Goal: Information Seeking & Learning: Check status

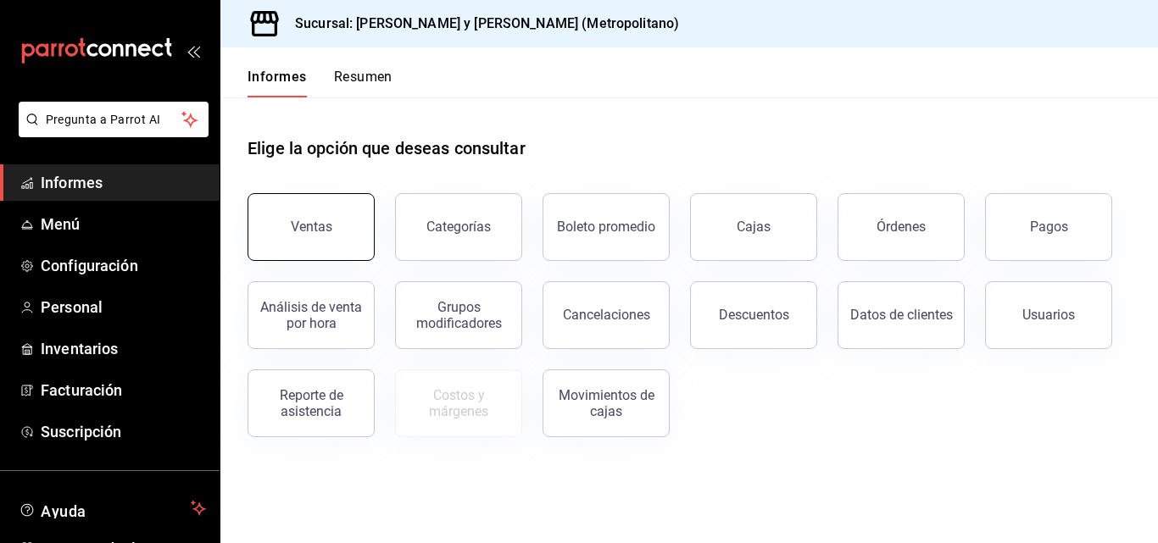
click at [317, 231] on font "Ventas" at bounding box center [312, 227] width 42 height 16
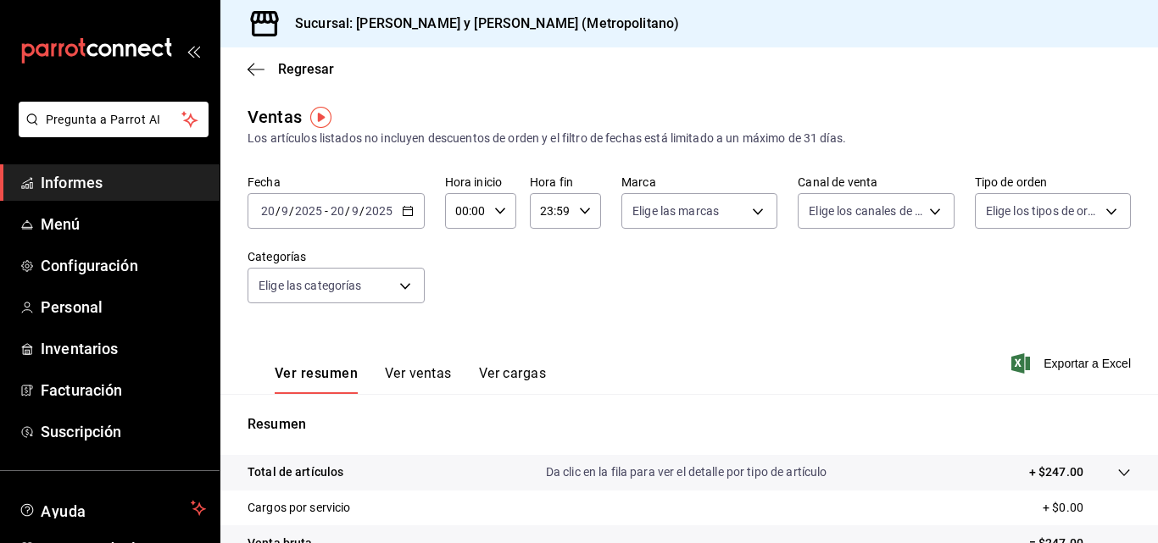
click at [409, 213] on icon "button" at bounding box center [408, 211] width 12 height 12
click at [409, 208] on \(Stroke\) "button" at bounding box center [408, 211] width 10 height 9
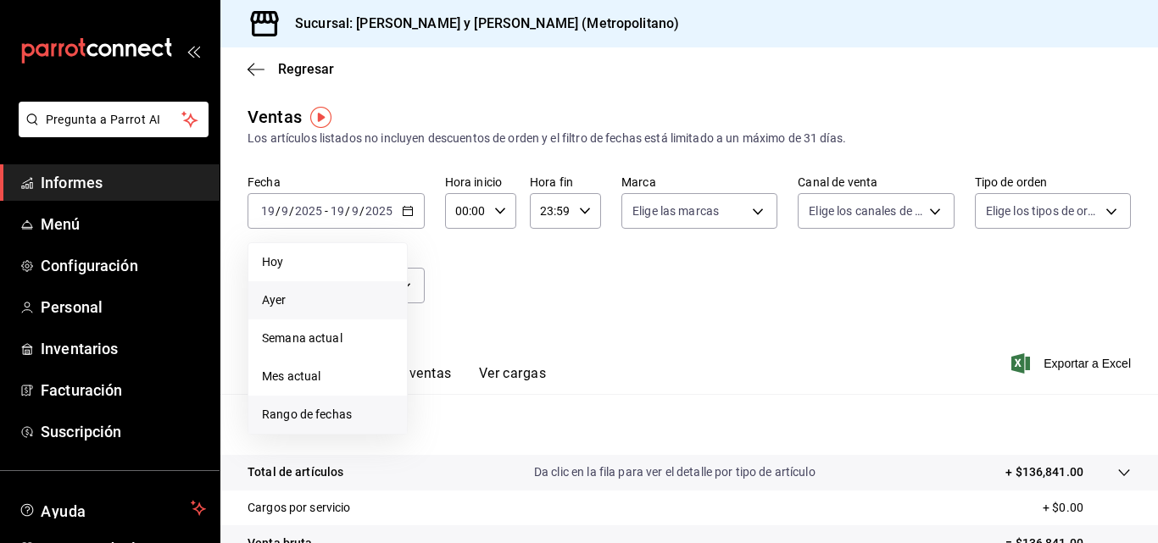
click at [325, 424] on li "Rango de fechas" at bounding box center [327, 415] width 159 height 38
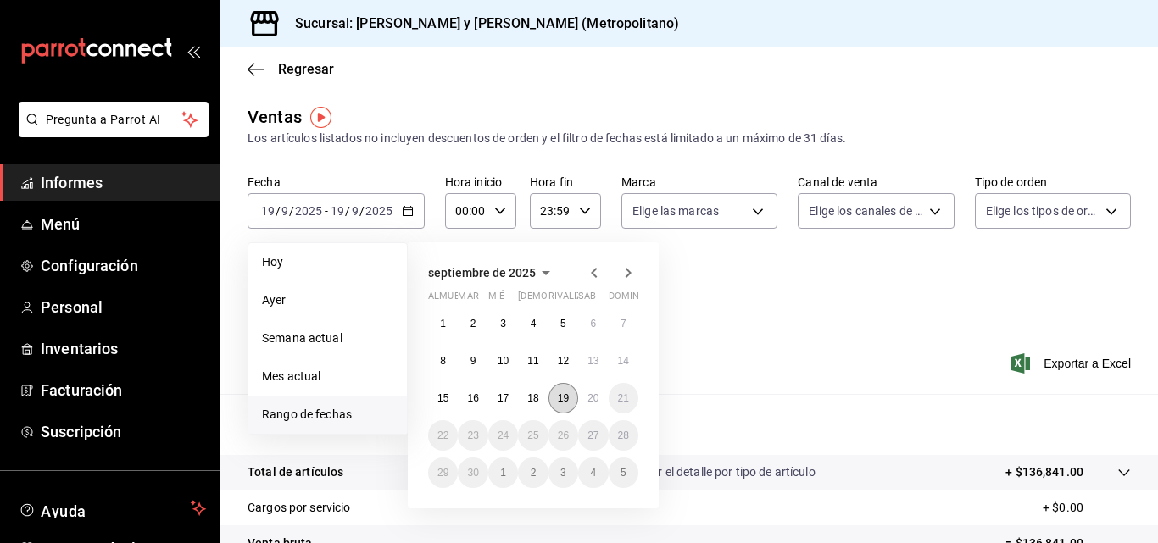
click at [565, 405] on button "19" at bounding box center [563, 398] width 30 height 31
click at [598, 402] on font "20" at bounding box center [592, 398] width 11 height 12
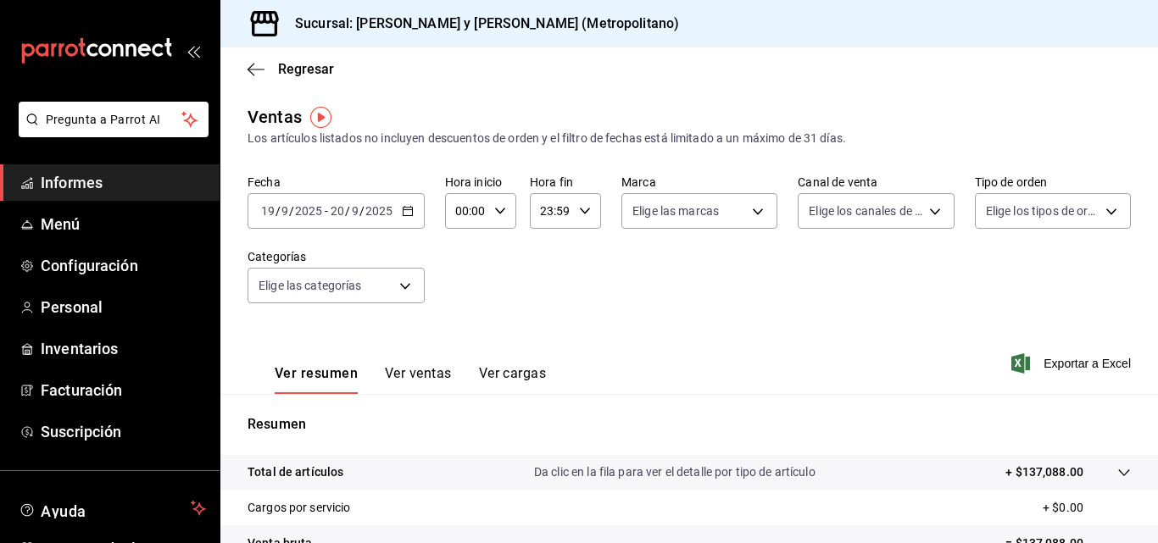
click at [502, 209] on icon "button" at bounding box center [500, 211] width 12 height 12
click at [464, 259] on button "04" at bounding box center [462, 248] width 28 height 34
type input "04:00"
click at [583, 209] on div at bounding box center [579, 271] width 1158 height 543
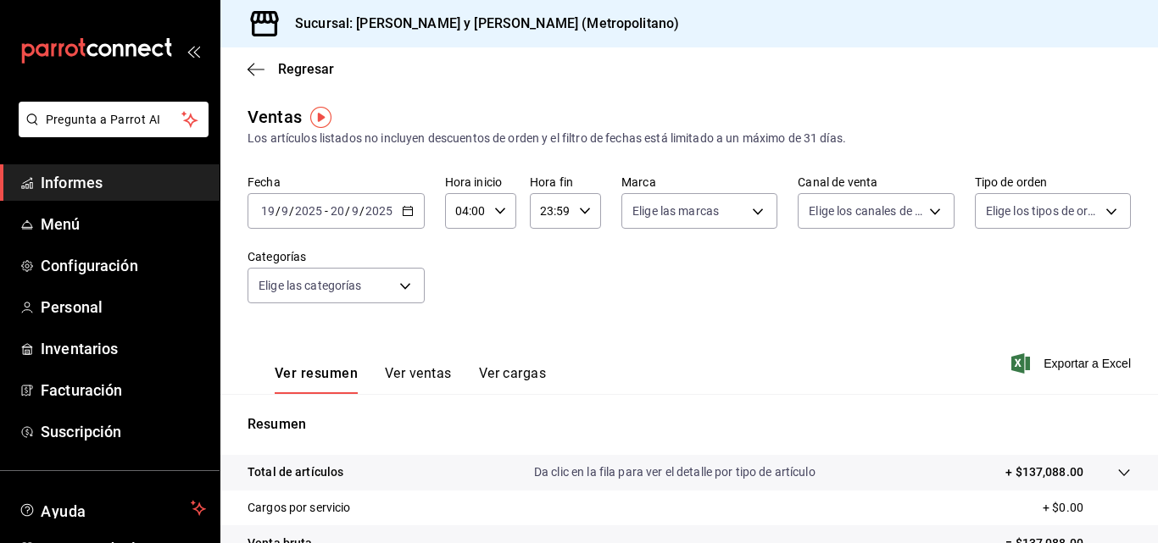
click at [581, 220] on div "23:59 Hora fin" at bounding box center [565, 211] width 71 height 36
click at [557, 289] on button "03" at bounding box center [545, 298] width 28 height 34
type input "03:59"
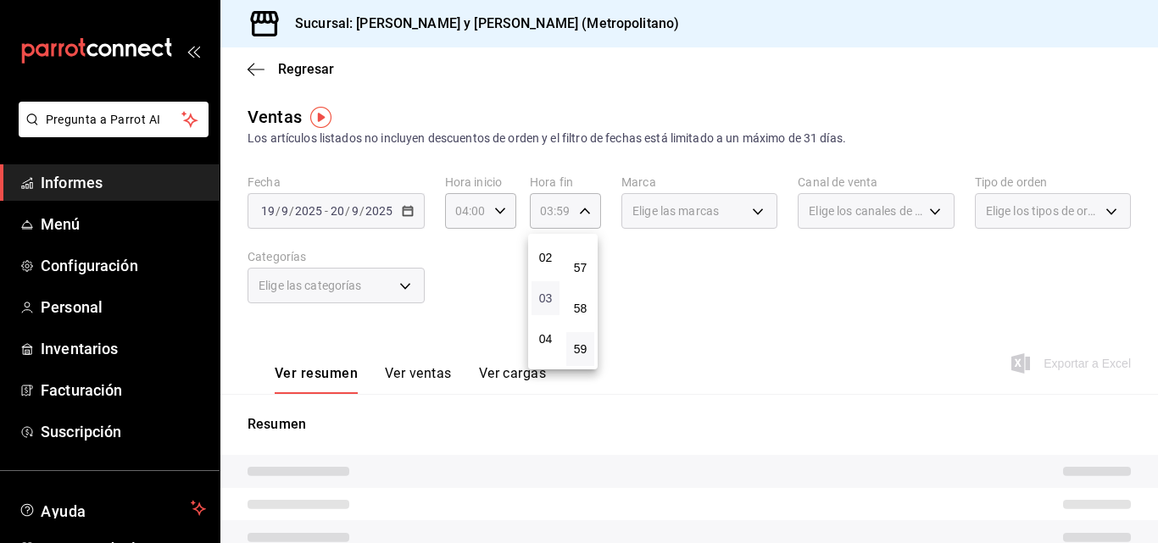
click at [541, 299] on font "03" at bounding box center [546, 299] width 14 height 14
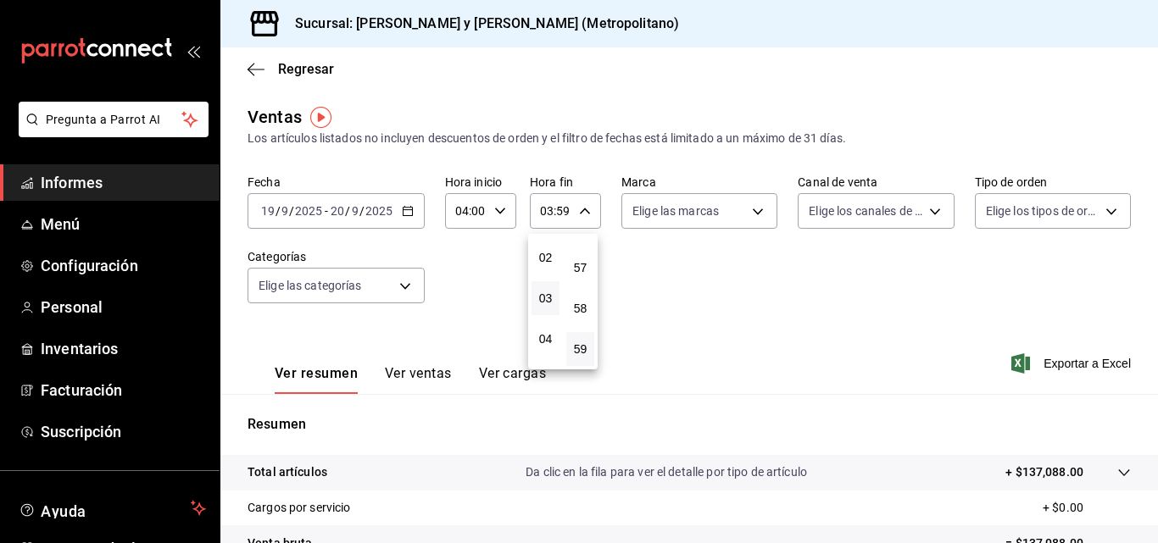
click at [803, 320] on div at bounding box center [579, 271] width 1158 height 543
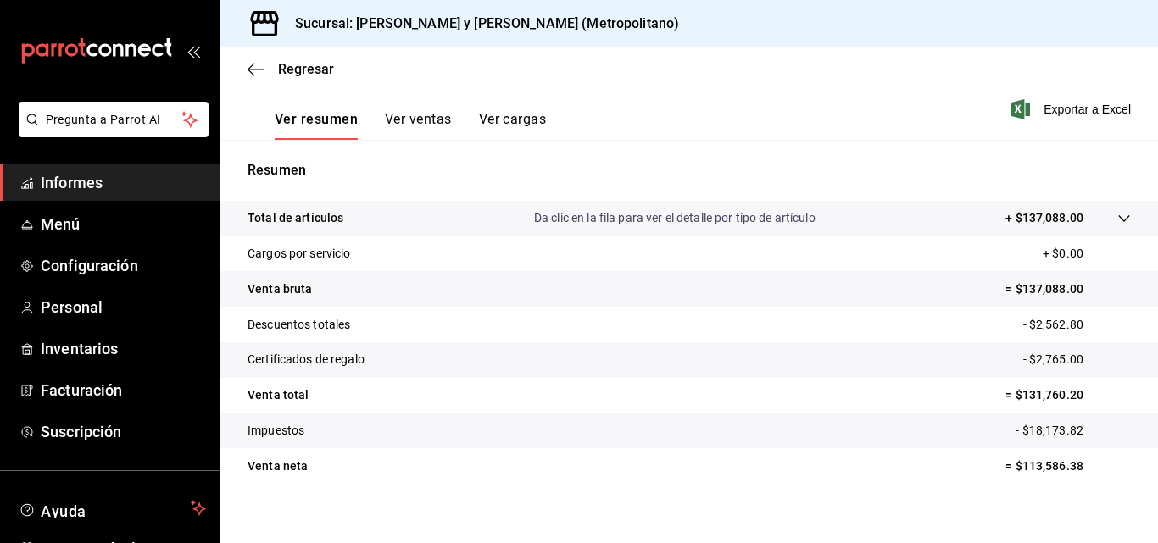
scroll to position [270, 0]
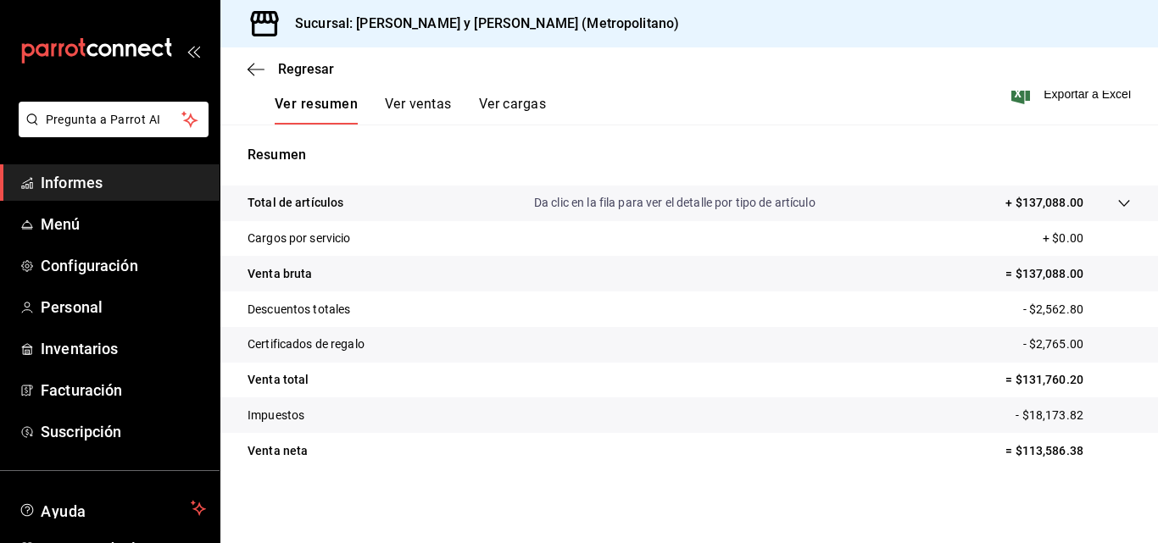
click at [1117, 205] on icon at bounding box center [1124, 204] width 14 height 14
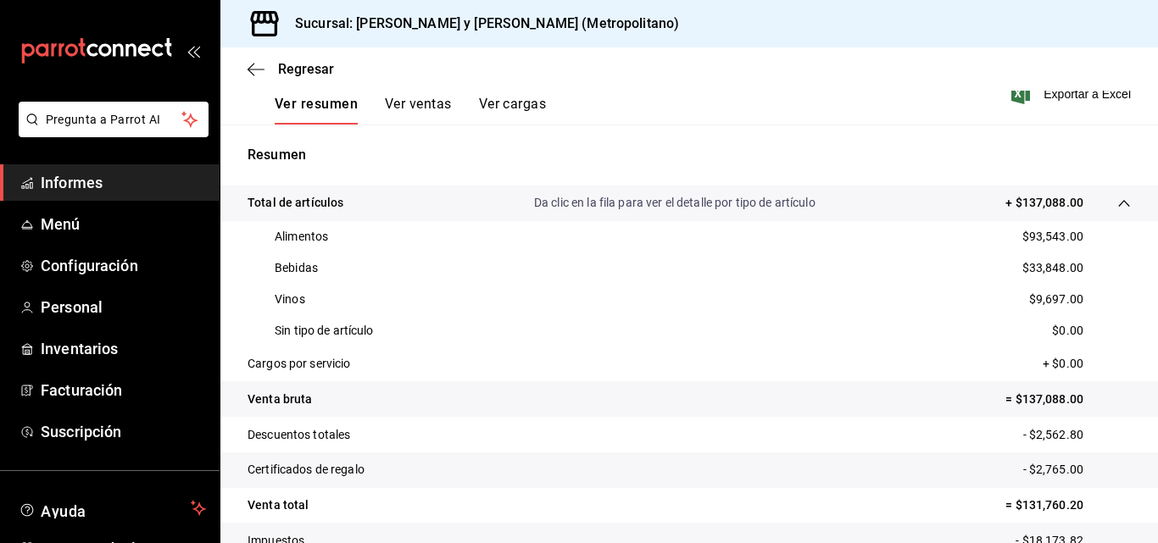
scroll to position [354, 0]
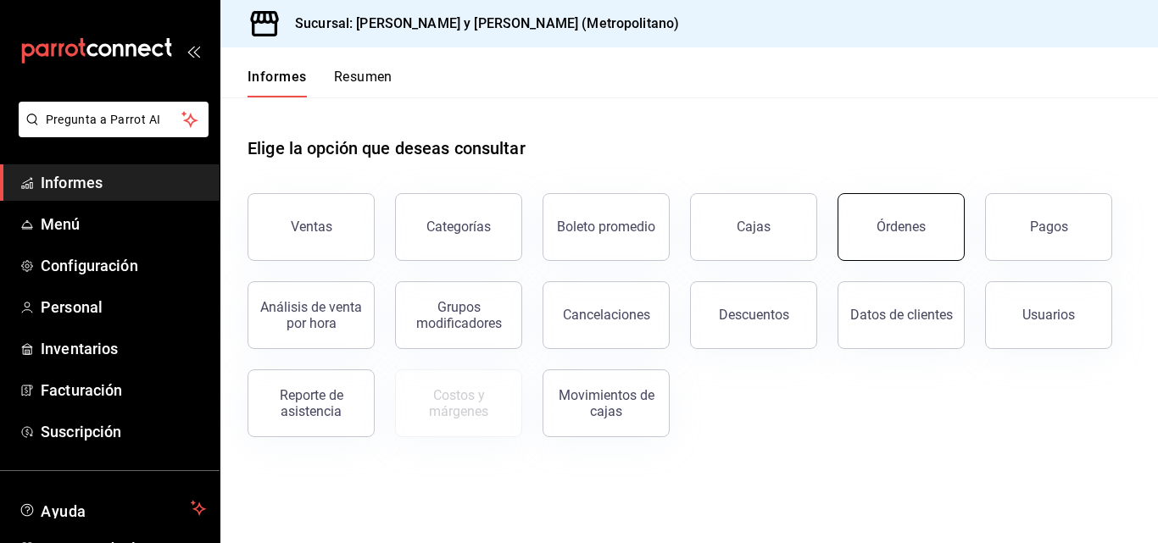
click at [875, 230] on button "Órdenes" at bounding box center [900, 227] width 127 height 68
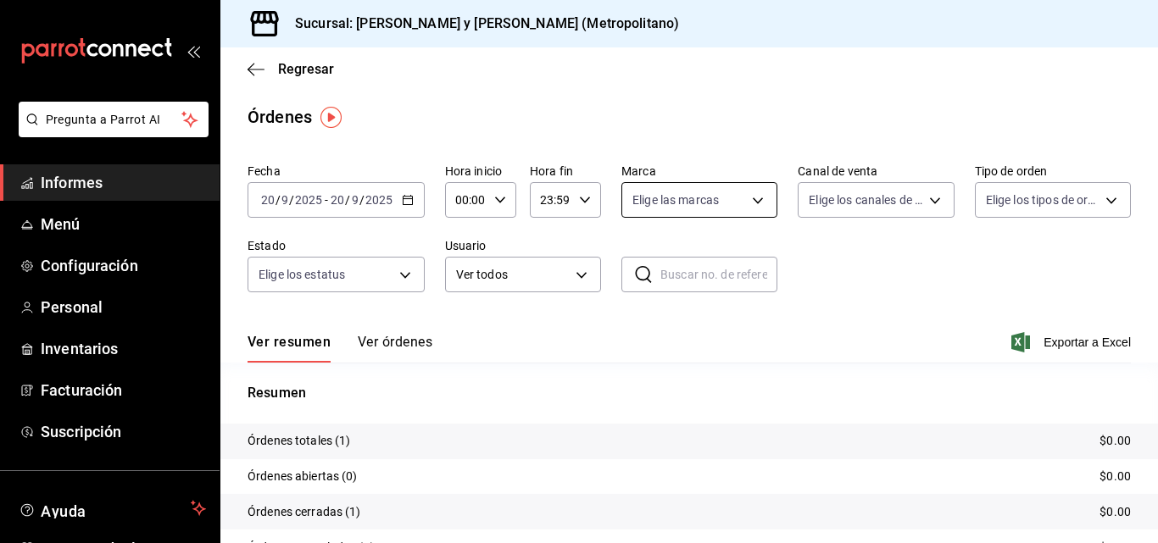
click at [741, 203] on body "Pregunta a Parrot AI Informes Menú Configuración Personal Inventarios Facturaci…" at bounding box center [579, 271] width 1158 height 543
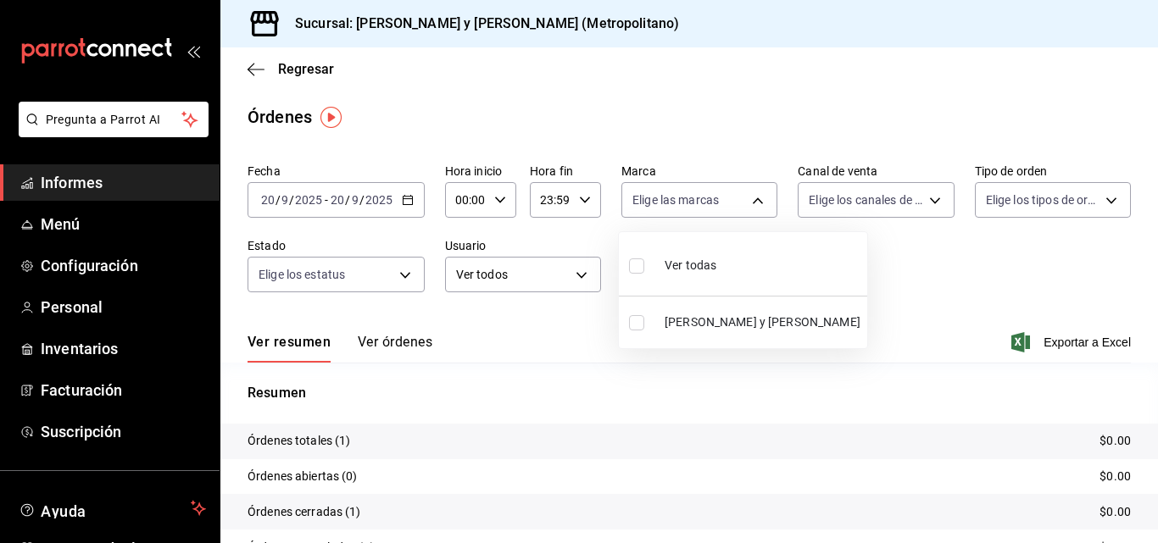
click at [720, 281] on li "Ver todas" at bounding box center [743, 264] width 248 height 50
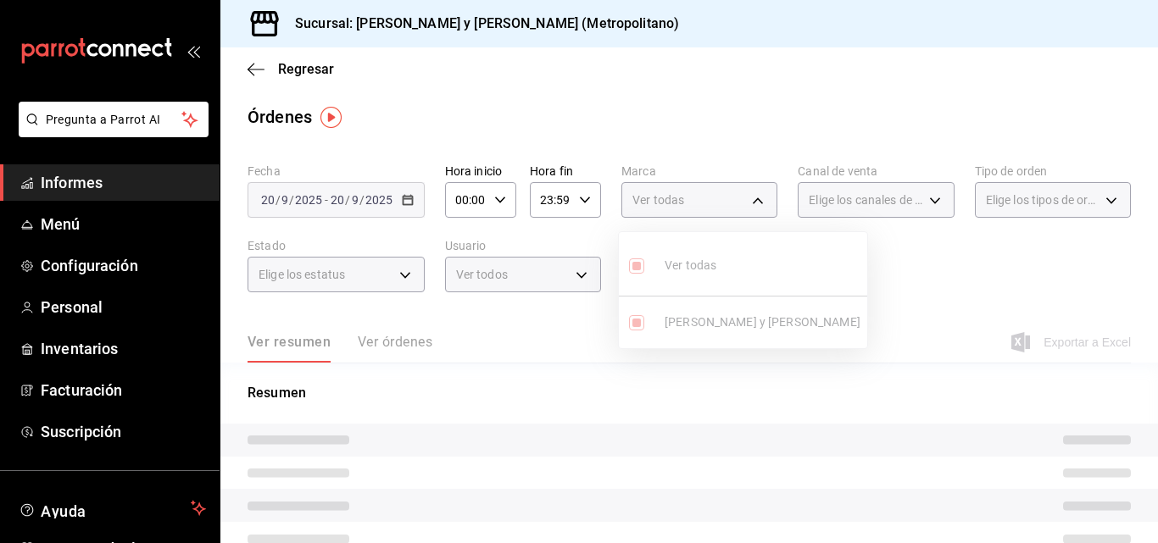
type input "5c4b5436-b9cd-4a1a-b4e8-85329c7394cf"
checkbox input "true"
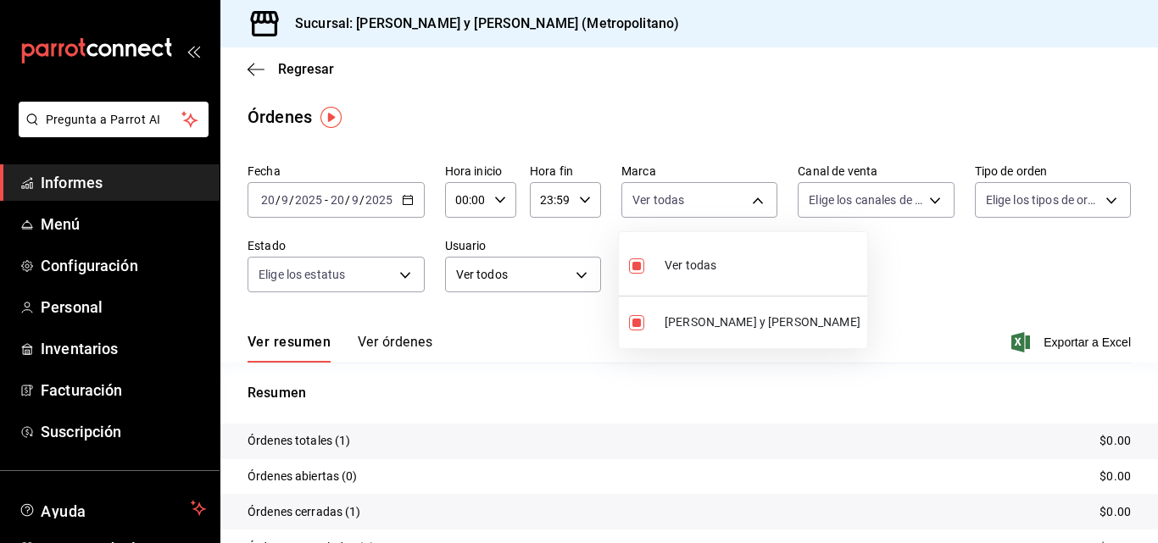
click at [893, 203] on div at bounding box center [579, 271] width 1158 height 543
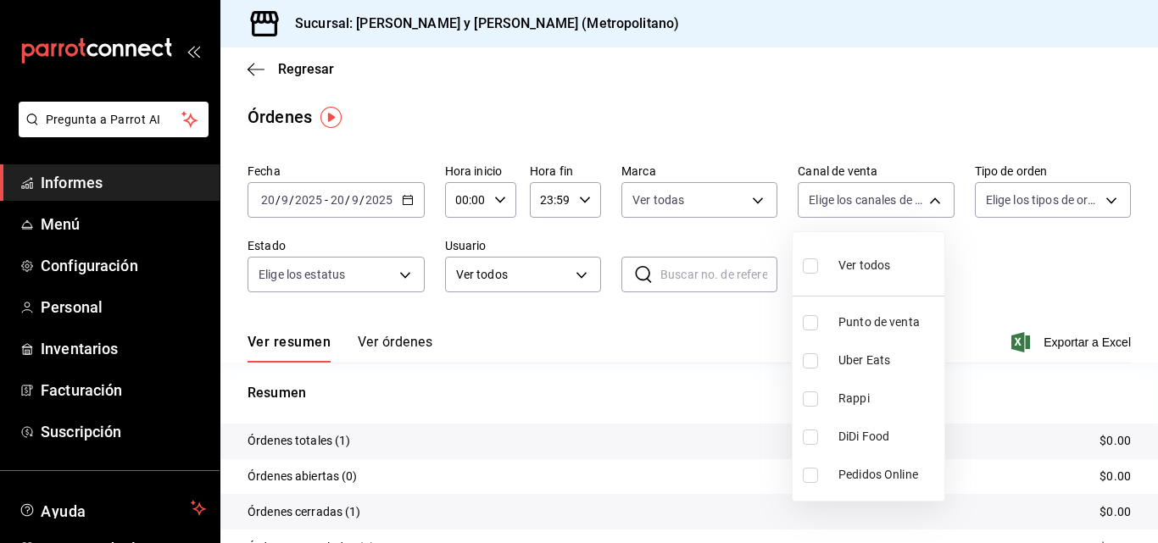
click at [924, 203] on body "Pregunta a Parrot AI Informes Menú Configuración Personal Inventarios Facturaci…" at bounding box center [579, 271] width 1158 height 543
click at [895, 266] on li "Ver todos" at bounding box center [869, 264] width 152 height 50
type input "PARROT,UBER_EATS,RAPPI,DIDI_FOOD,ONLINE"
checkbox input "true"
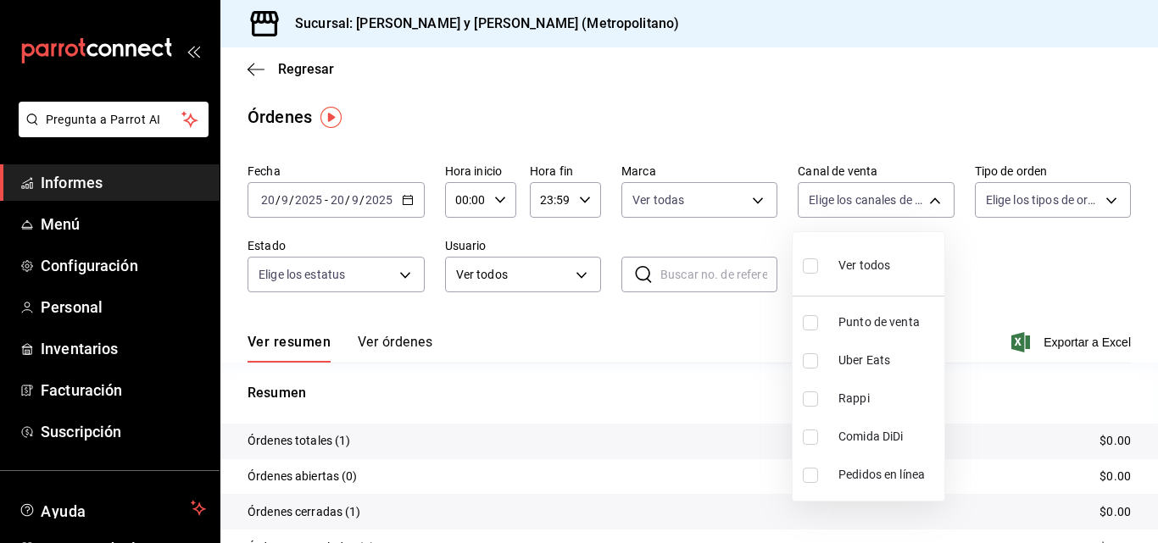
checkbox input "true"
click at [1082, 202] on div at bounding box center [579, 271] width 1158 height 543
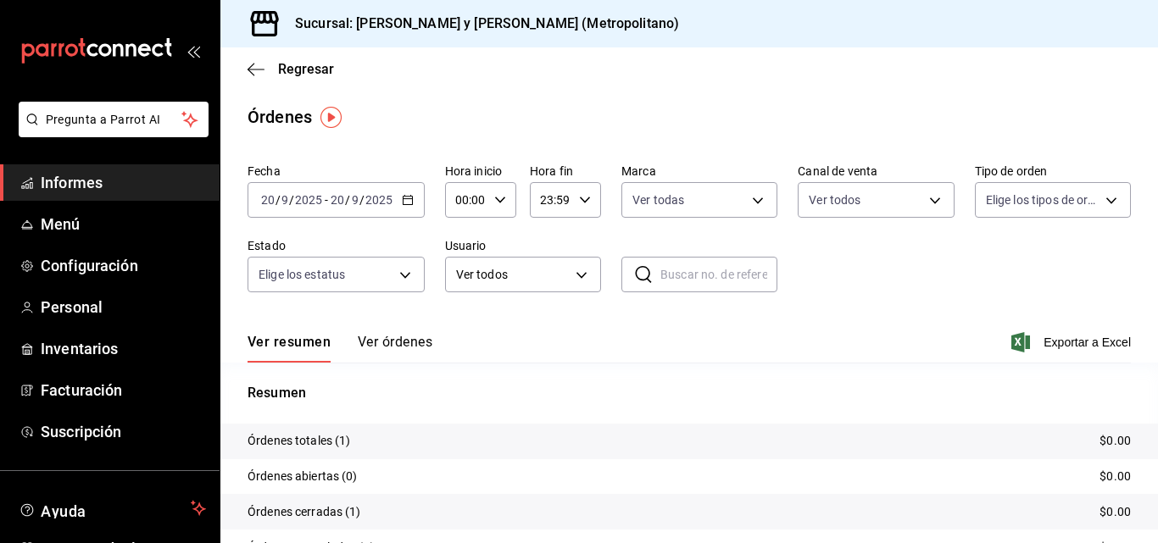
click at [1082, 202] on body "Pregunta a Parrot AI Informes Menú Configuración Personal Inventarios Facturaci…" at bounding box center [579, 271] width 1158 height 543
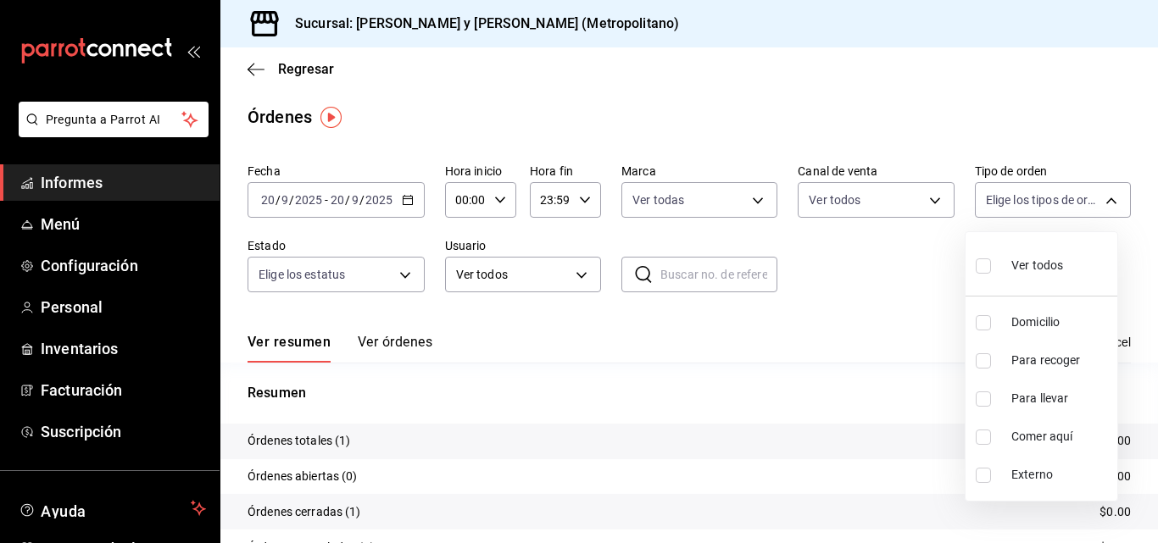
click at [1046, 272] on span "Ver todos" at bounding box center [1037, 266] width 52 height 18
type input "ba680d0a-1f34-4b04-824e-6ad3acaf04f7,2b77cb70-5460-4e10-9e7c-e3f2a48e8b4b,02b75…"
checkbox input "true"
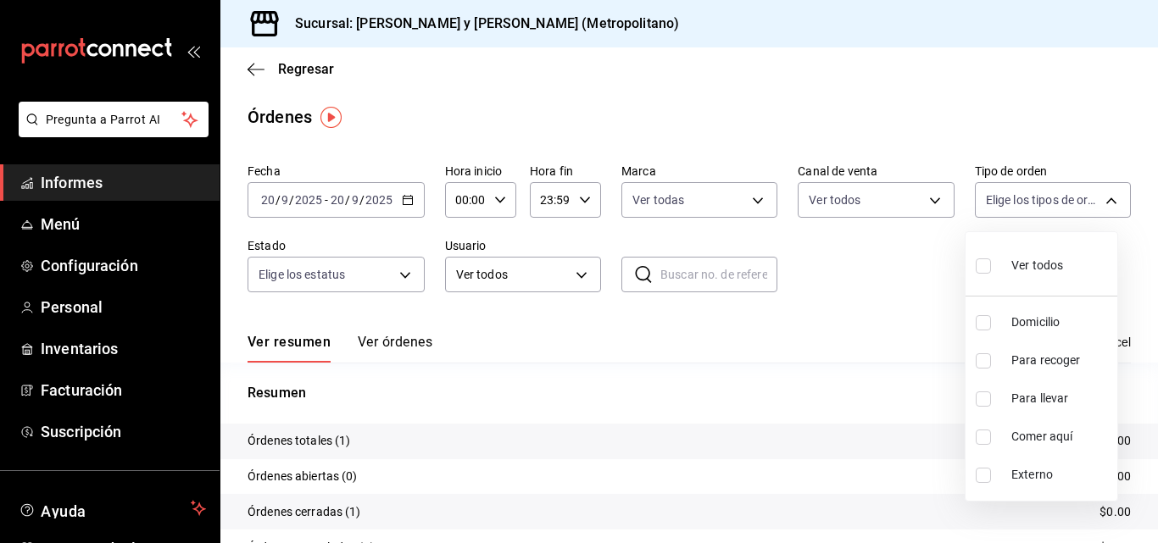
checkbox input "true"
click at [400, 273] on div at bounding box center [579, 271] width 1158 height 543
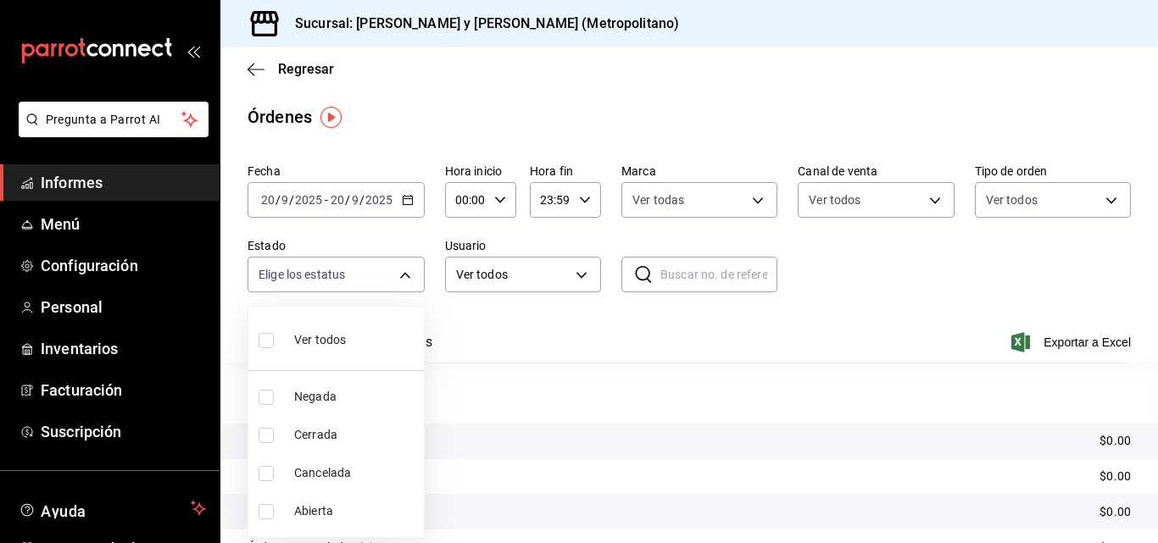
click at [400, 273] on body "Pregunta a Parrot AI Informes Menú Configuración Personal Inventarios Facturaci…" at bounding box center [579, 271] width 1158 height 543
click at [560, 317] on div at bounding box center [579, 271] width 1158 height 543
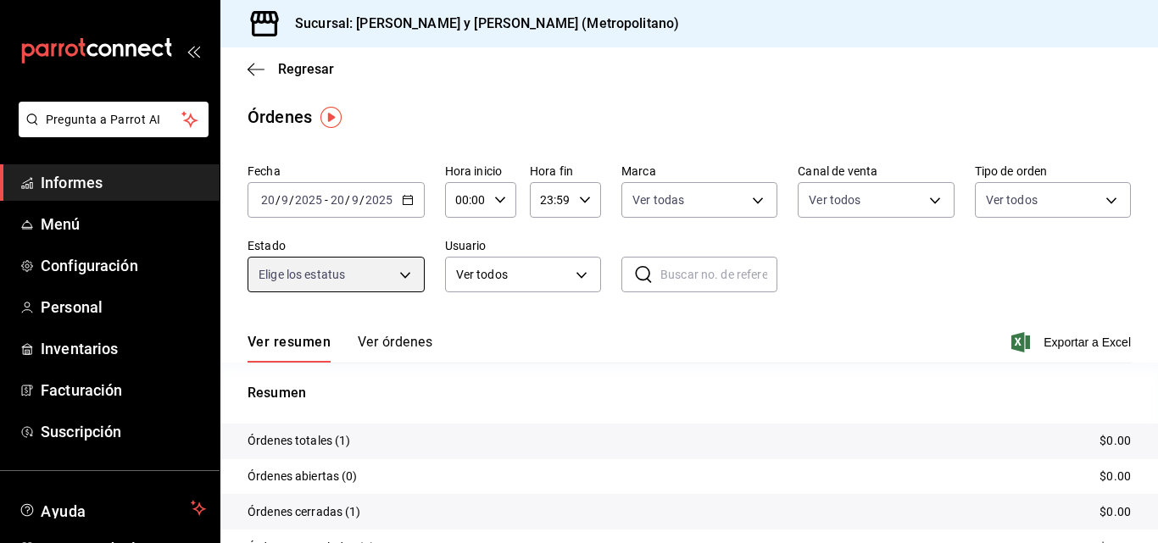
scroll to position [123, 0]
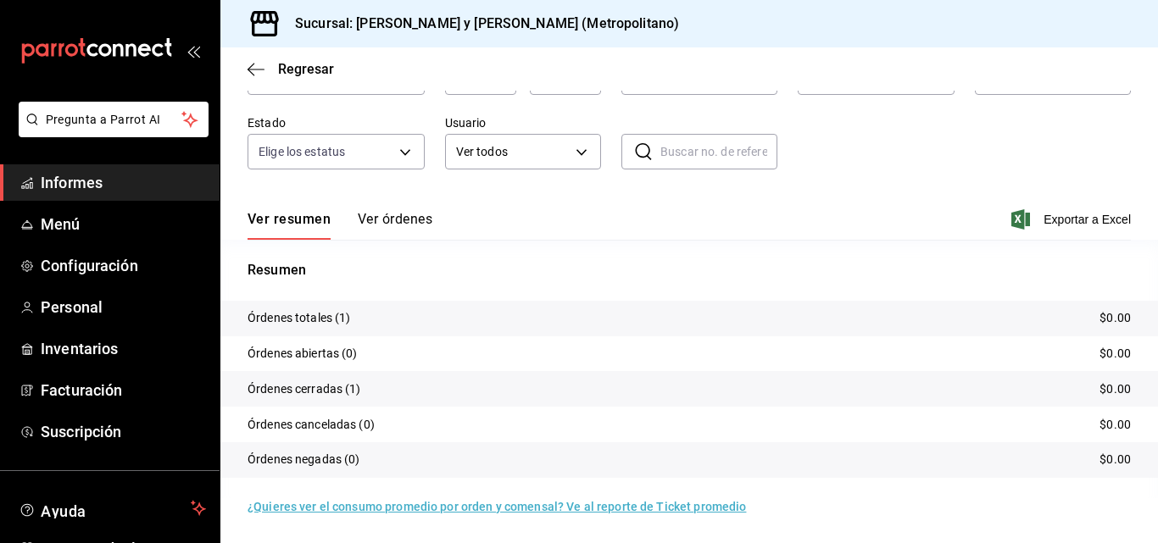
click at [423, 217] on font "Ver órdenes" at bounding box center [395, 219] width 75 height 16
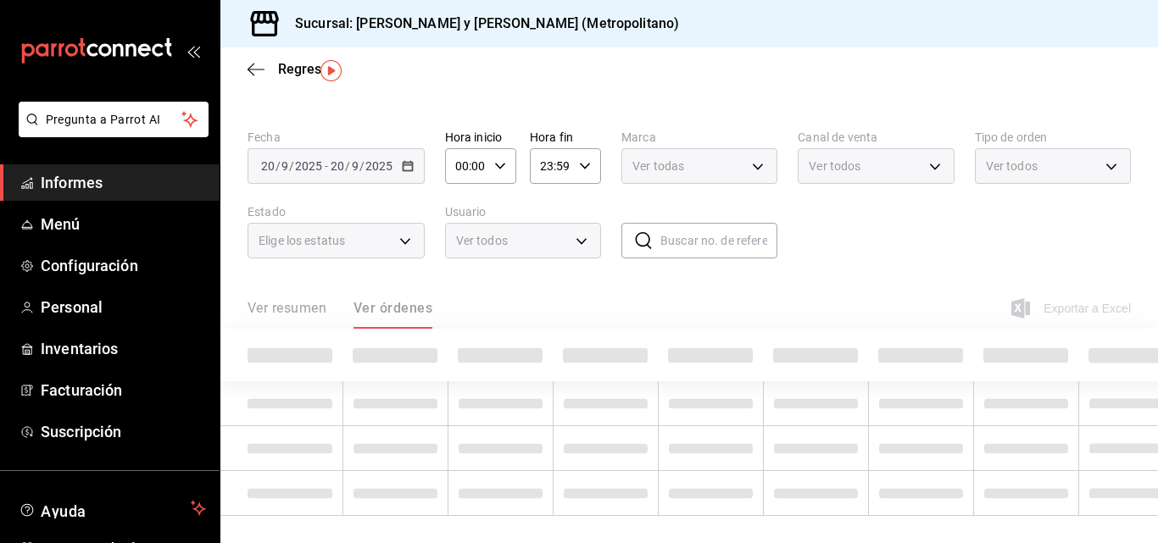
scroll to position [47, 0]
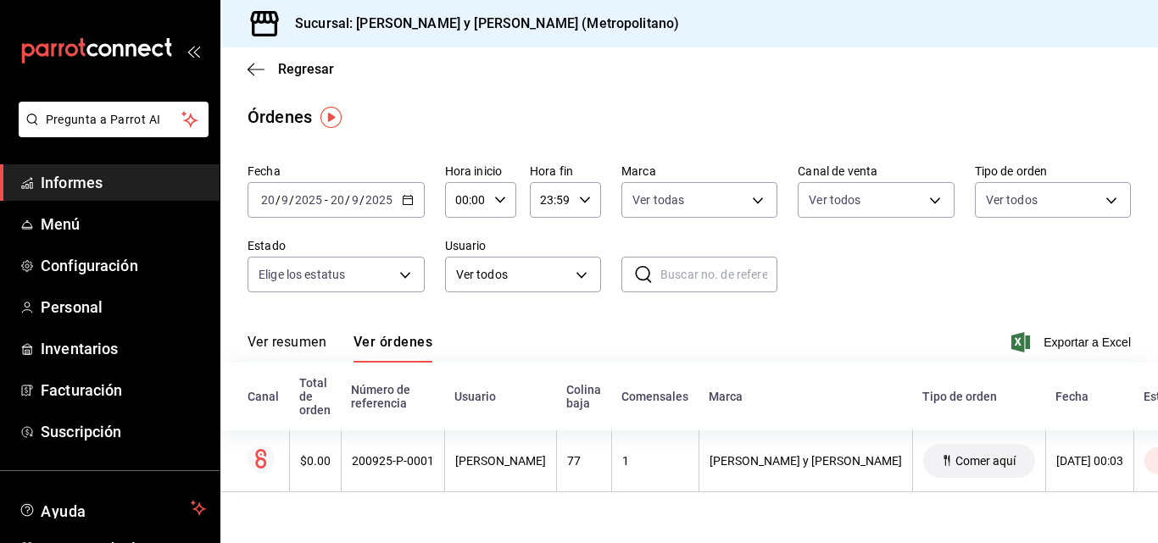
click at [1157, 298] on div "Fecha 2025-09-20 20 / 9 / 2025 - 2025-09-20 20 / 9 / 2025 Hora inicio 00:00 Hor…" at bounding box center [688, 325] width 937 height 336
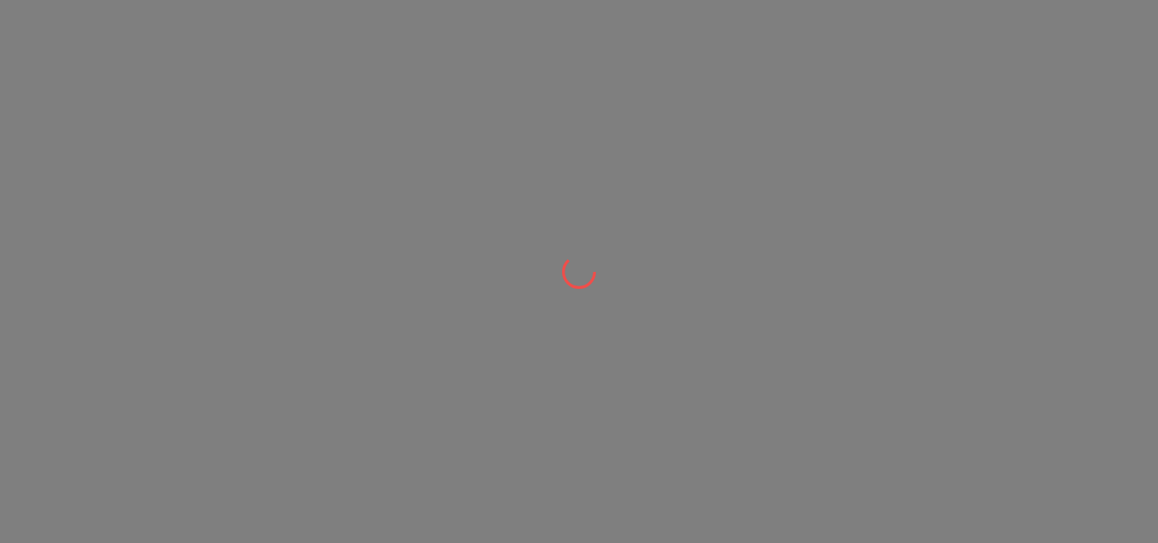
click at [991, 77] on div at bounding box center [579, 271] width 1158 height 543
